Goal: Task Accomplishment & Management: Complete application form

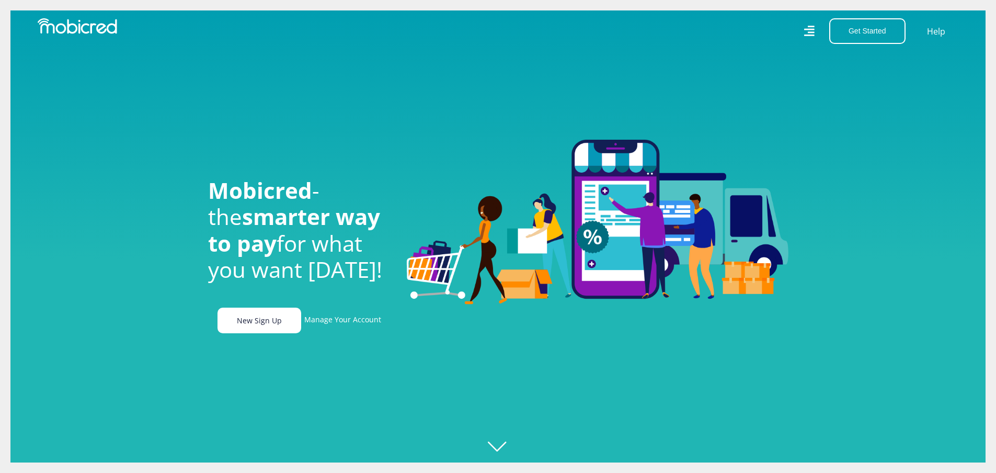
click at [247, 333] on link "New Sign Up" at bounding box center [260, 321] width 84 height 26
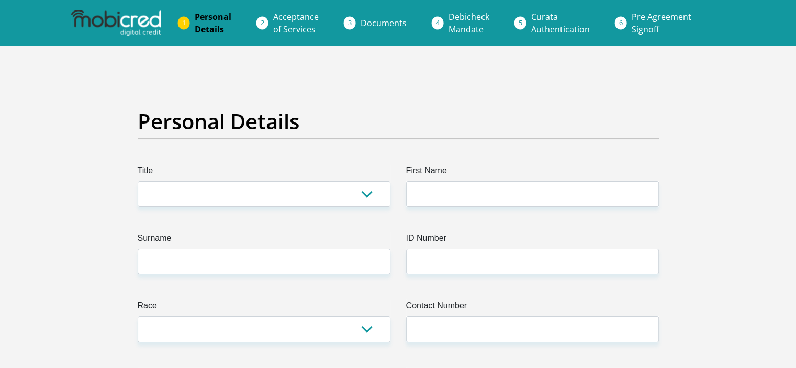
click at [128, 22] on img at bounding box center [116, 23] width 90 height 26
click at [191, 17] on link "Personal Details" at bounding box center [212, 22] width 53 height 33
click at [144, 20] on img at bounding box center [116, 23] width 90 height 26
